Goal: Information Seeking & Learning: Learn about a topic

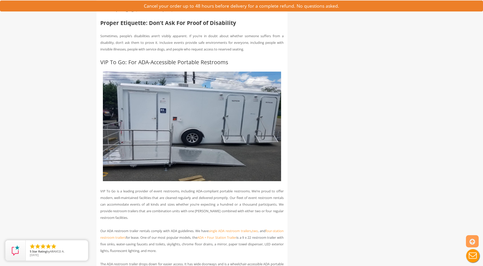
scroll to position [2319, 0]
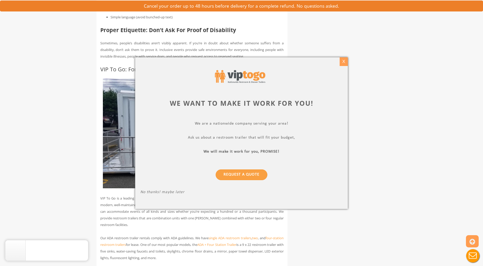
click at [346, 62] on div "X" at bounding box center [344, 61] width 8 height 9
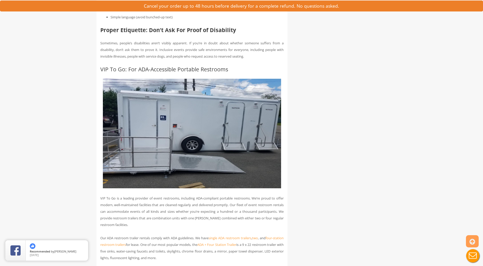
scroll to position [2396, 0]
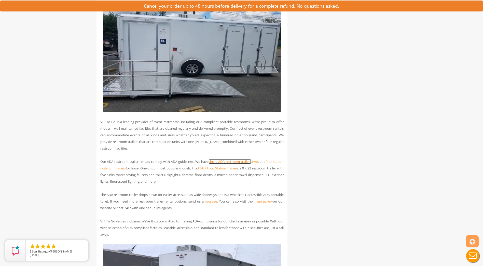
click at [248, 164] on link "single ADA restroom trailers" at bounding box center [230, 161] width 43 height 5
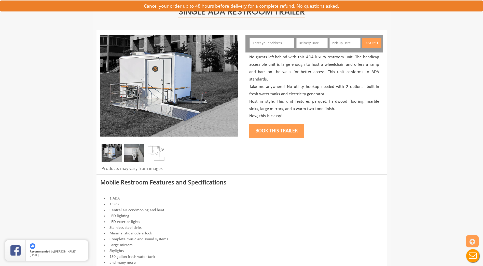
scroll to position [25, 0]
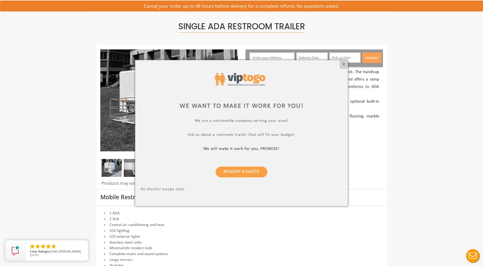
click at [338, 66] on div at bounding box center [241, 79] width 203 height 28
